Goal: Task Accomplishment & Management: Use online tool/utility

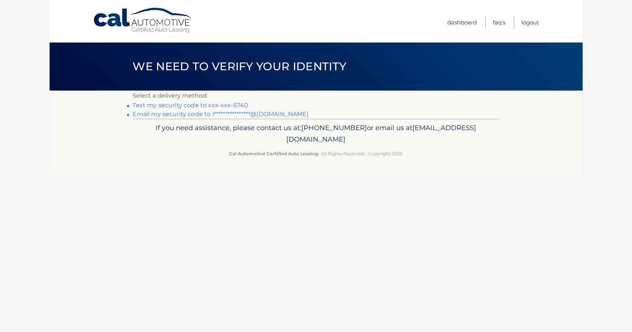
click at [212, 106] on link "Text my security code to xxx-xxx-6740" at bounding box center [191, 105] width 116 height 7
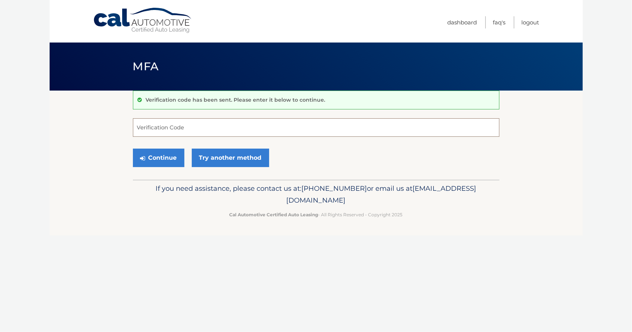
click at [209, 128] on input "Verification Code" at bounding box center [316, 127] width 367 height 19
type input "104516"
click at [161, 162] on button "Continue" at bounding box center [158, 158] width 51 height 19
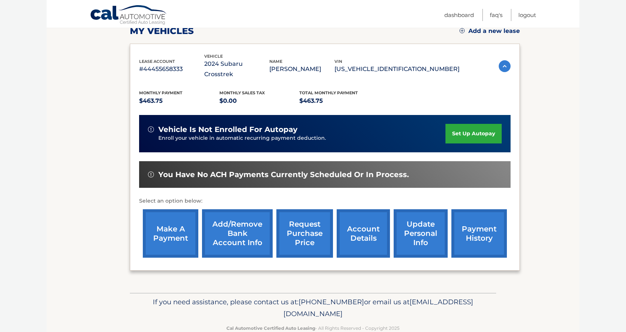
scroll to position [111, 0]
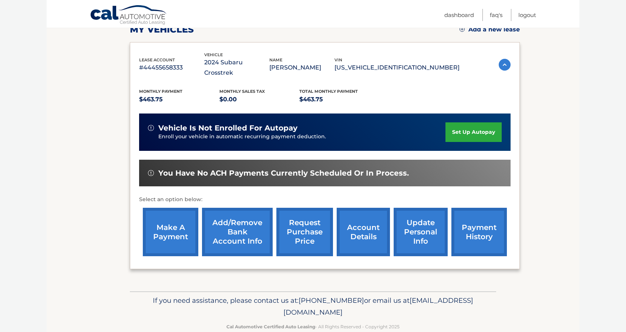
click at [175, 221] on link "make a payment" at bounding box center [171, 232] width 56 height 49
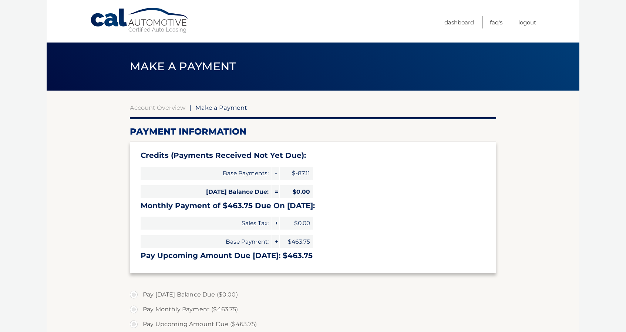
select select "ZjI3OWFlZjMtNjNjMi00MzYxLWIzMjctYzEzZGJhYjQ1Yjhi"
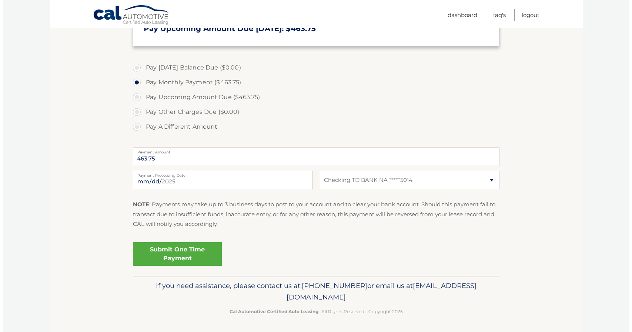
scroll to position [228, 0]
click at [178, 251] on link "Submit One Time Payment" at bounding box center [174, 254] width 89 height 24
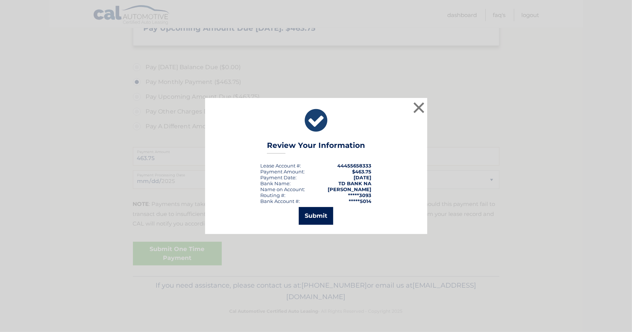
click at [320, 216] on button "Submit" at bounding box center [316, 216] width 34 height 18
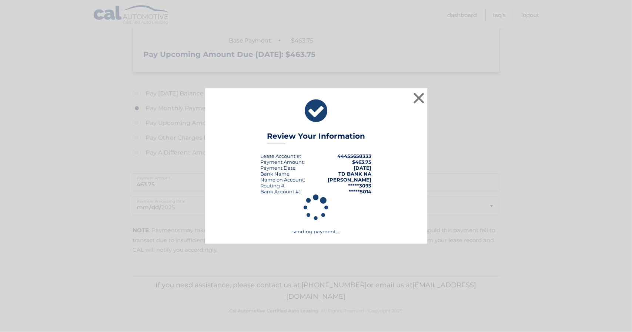
scroll to position [201, 0]
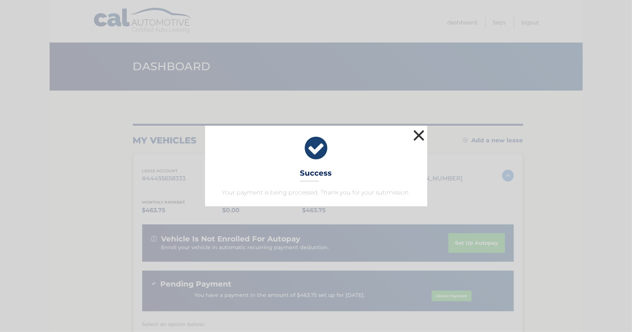
click at [414, 133] on button "×" at bounding box center [419, 135] width 15 height 15
